Goal: Complete application form

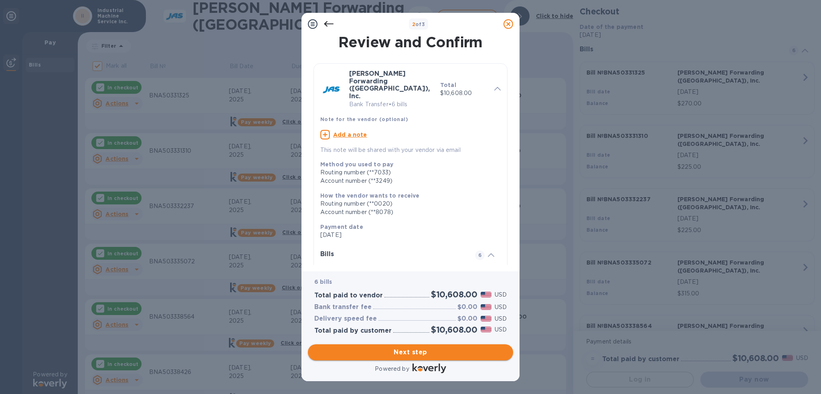
click at [483, 349] on span "Next step" at bounding box center [410, 353] width 193 height 10
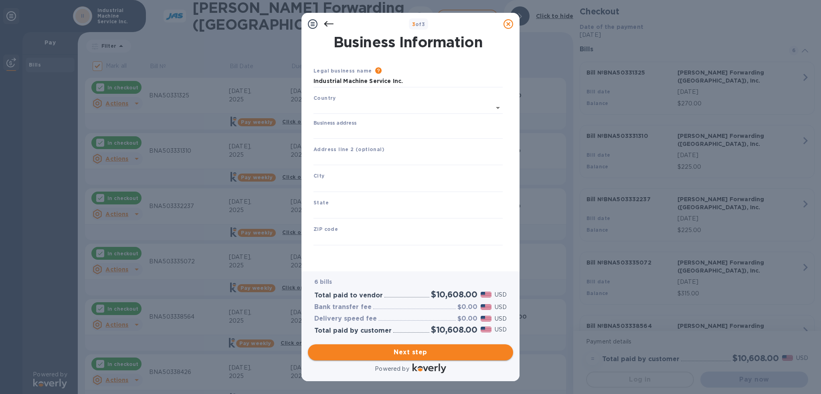
type input "[GEOGRAPHIC_DATA]"
click at [399, 136] on input "Business address" at bounding box center [408, 131] width 189 height 12
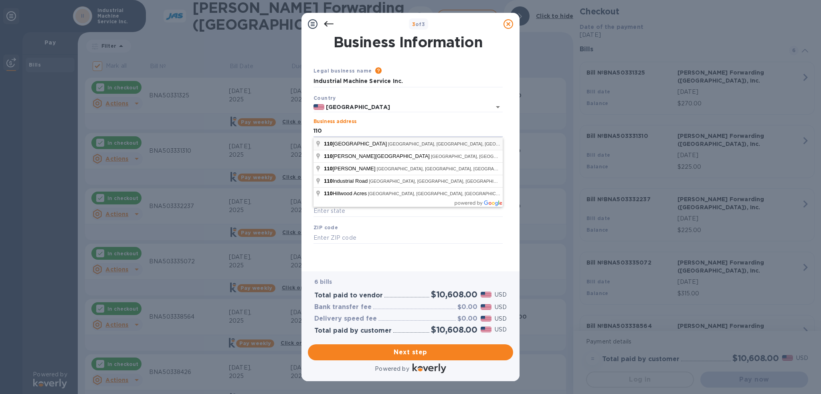
type input "[STREET_ADDRESS]"
click at [380, 132] on input "[STREET_ADDRESS]" at bounding box center [408, 131] width 189 height 12
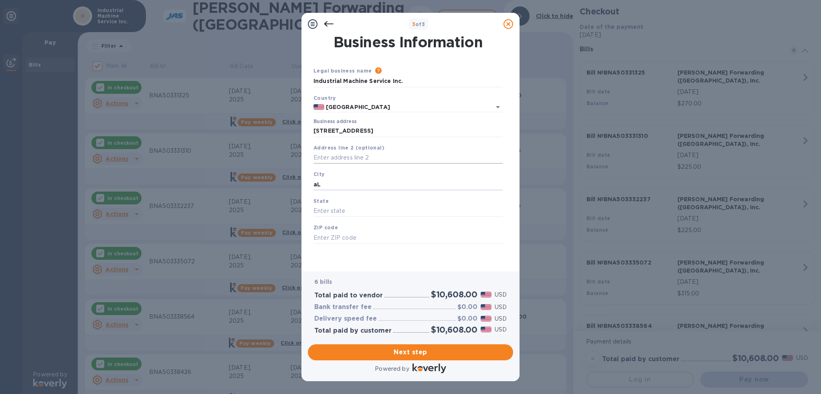
type input "a"
type input "[GEOGRAPHIC_DATA]"
type input "TN"
type input "37012"
click at [421, 347] on button "Next step" at bounding box center [410, 353] width 205 height 16
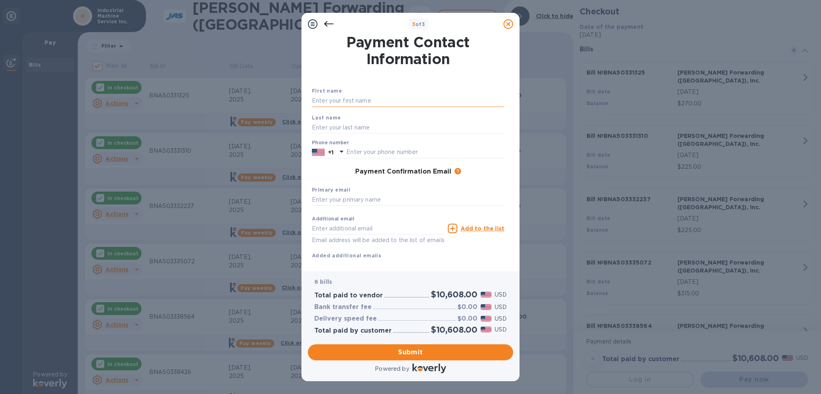
click at [377, 99] on input "text" at bounding box center [408, 101] width 193 height 12
type input "s"
type input "[PERSON_NAME]"
type input "6155292145"
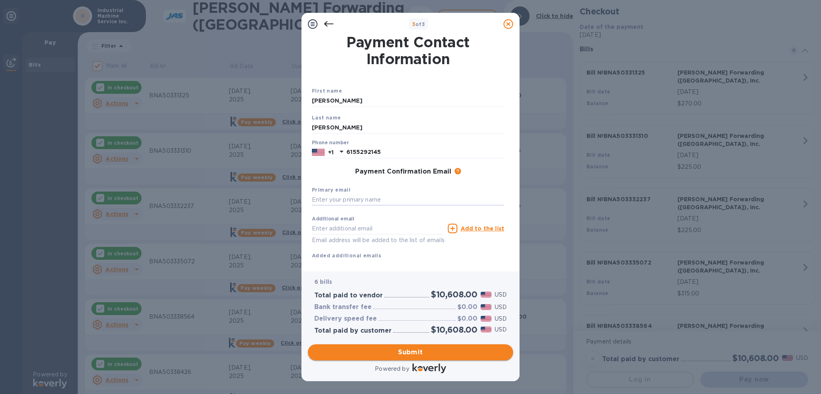
click at [412, 351] on span "Submit" at bounding box center [410, 353] width 193 height 10
click at [395, 205] on input "text" at bounding box center [408, 200] width 193 height 12
type input "s"
type input "[EMAIL_ADDRESS][DOMAIN_NAME]"
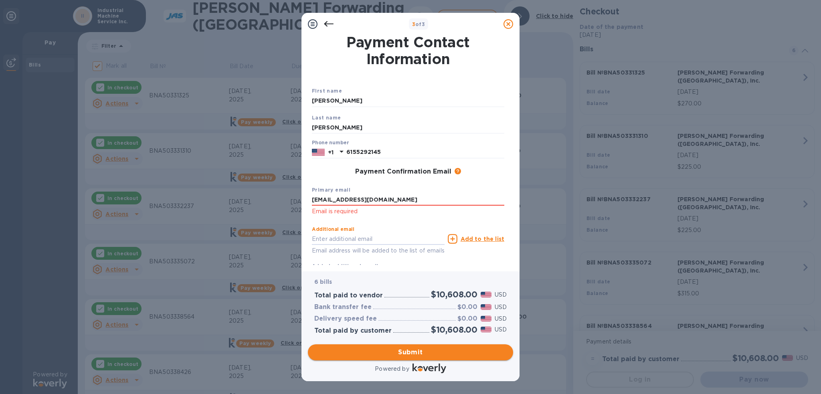
click at [407, 359] on button "Submit" at bounding box center [410, 353] width 205 height 16
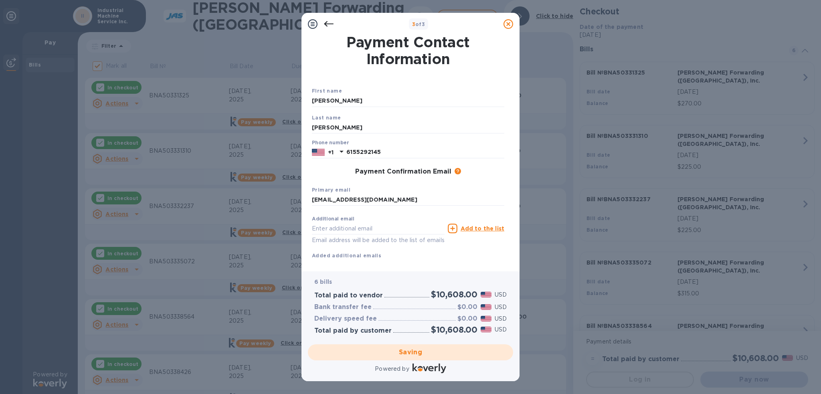
checkbox input "false"
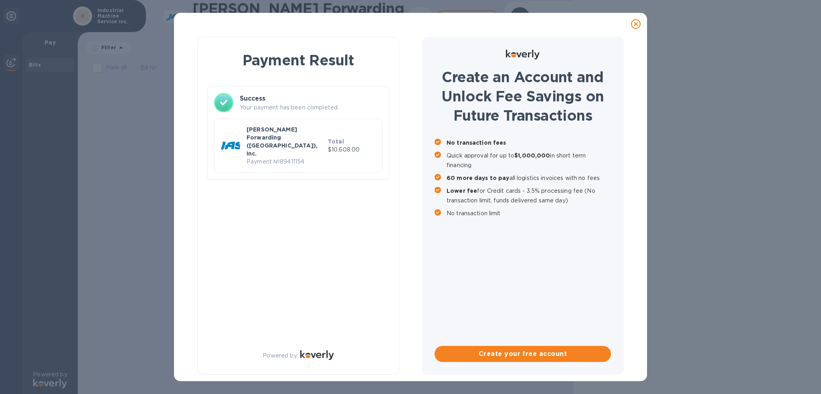
click at [638, 22] on icon at bounding box center [636, 24] width 10 height 10
